Goal: Transaction & Acquisition: Purchase product/service

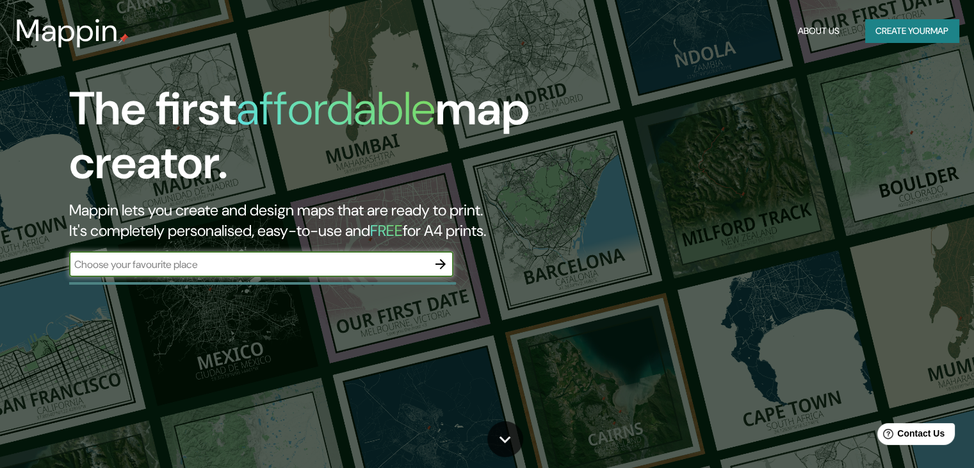
click at [334, 270] on input "text" at bounding box center [248, 264] width 359 height 15
type input "cdmx"
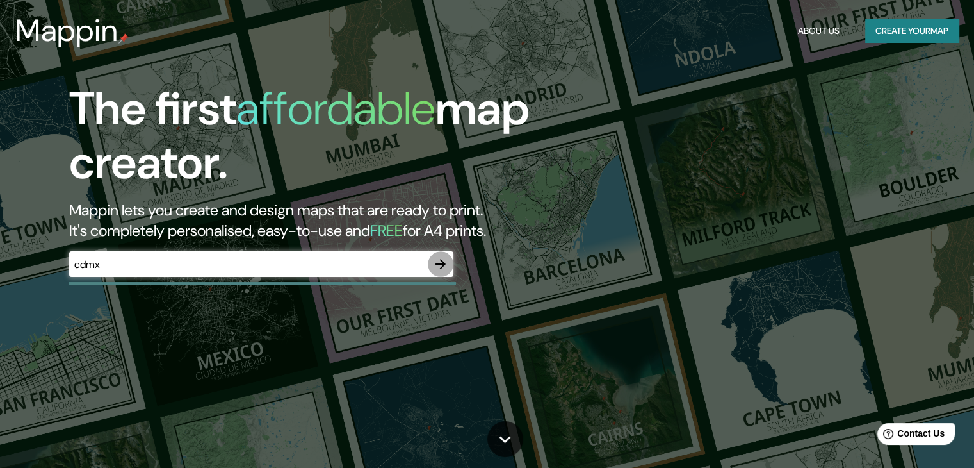
click at [446, 263] on icon "button" at bounding box center [440, 263] width 15 height 15
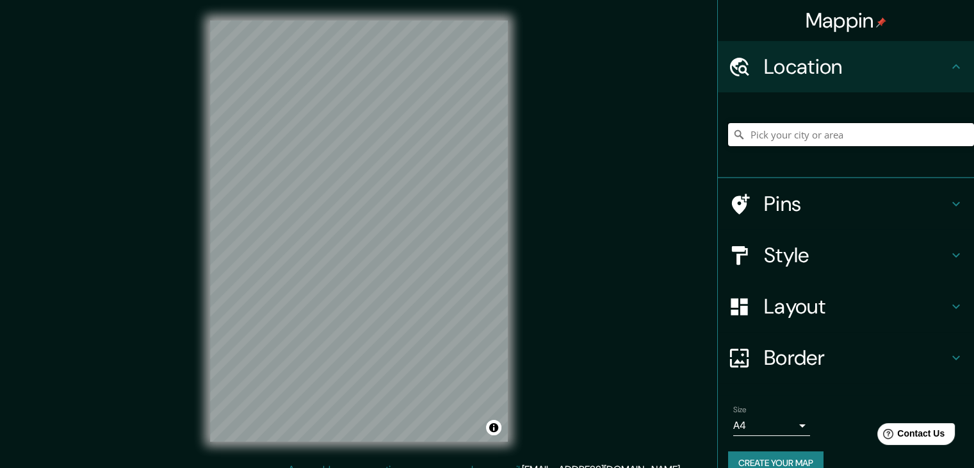
click at [882, 134] on input "Pick your city or area" at bounding box center [851, 134] width 246 height 23
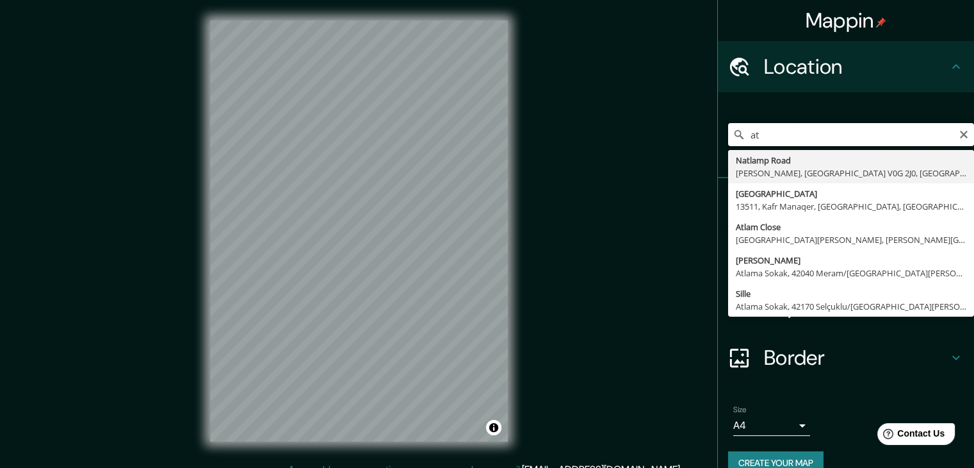
type input "a"
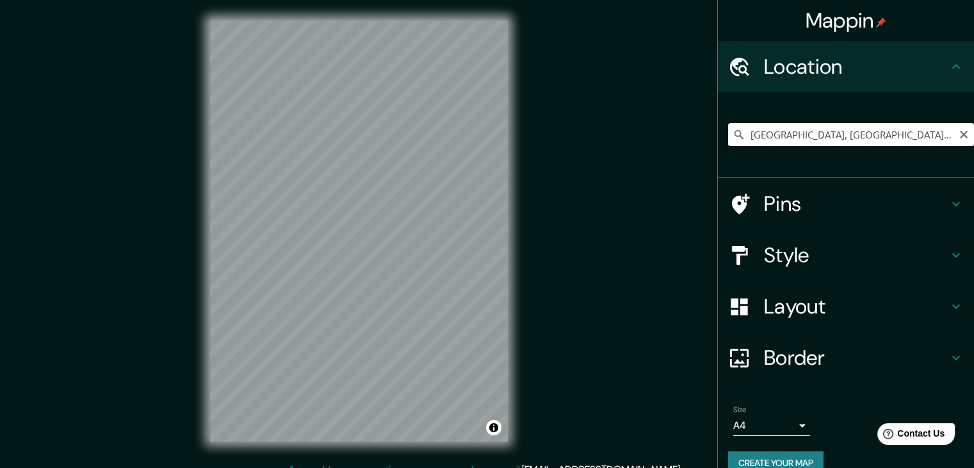
click at [826, 133] on input "[GEOGRAPHIC_DATA], [GEOGRAPHIC_DATA], [GEOGRAPHIC_DATA]" at bounding box center [851, 134] width 246 height 23
paste input "[STREET_ADDRESS]"
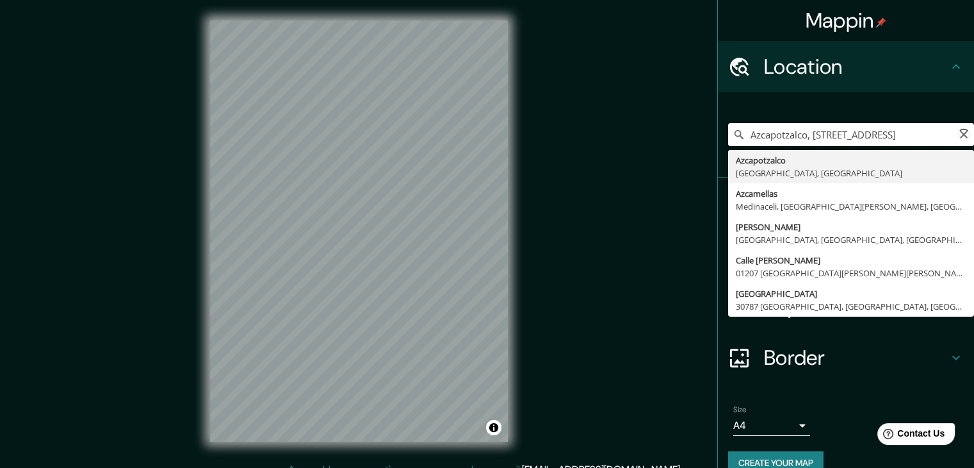
scroll to position [0, 203]
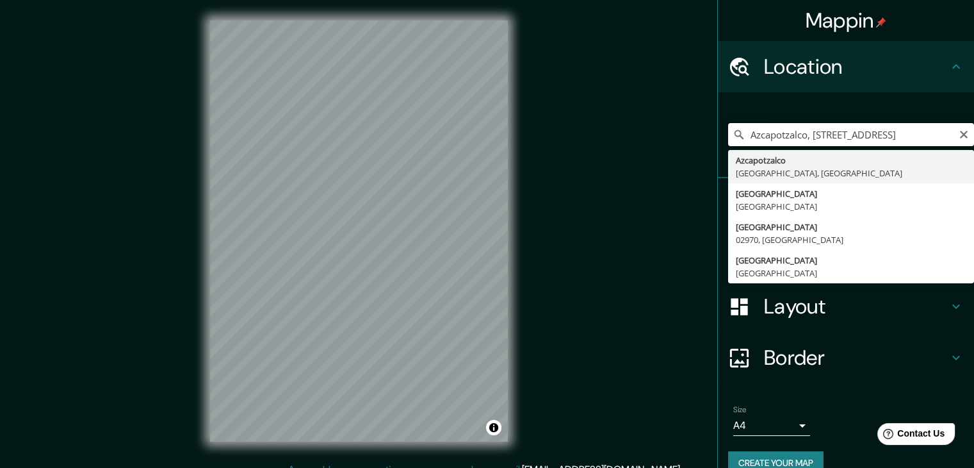
type input "[GEOGRAPHIC_DATA], [GEOGRAPHIC_DATA], [GEOGRAPHIC_DATA]"
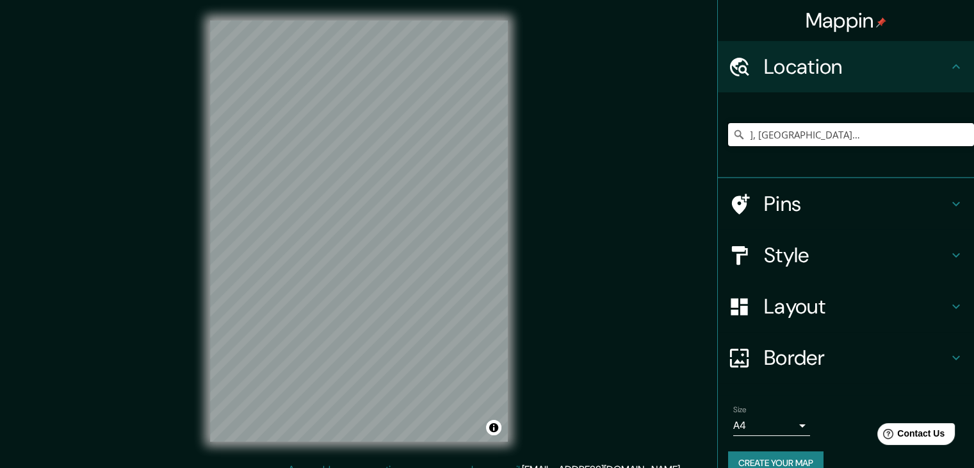
scroll to position [0, 0]
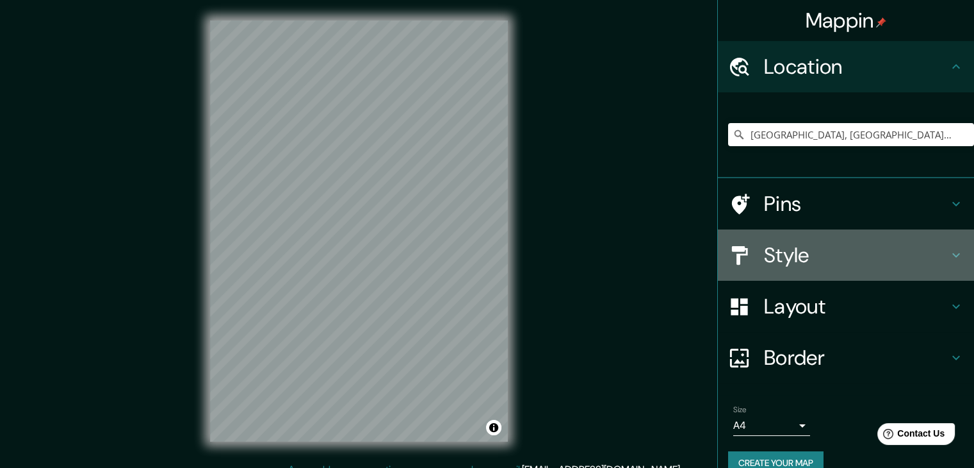
click at [797, 265] on h4 "Style" at bounding box center [856, 255] width 185 height 26
